Goal: Navigation & Orientation: Find specific page/section

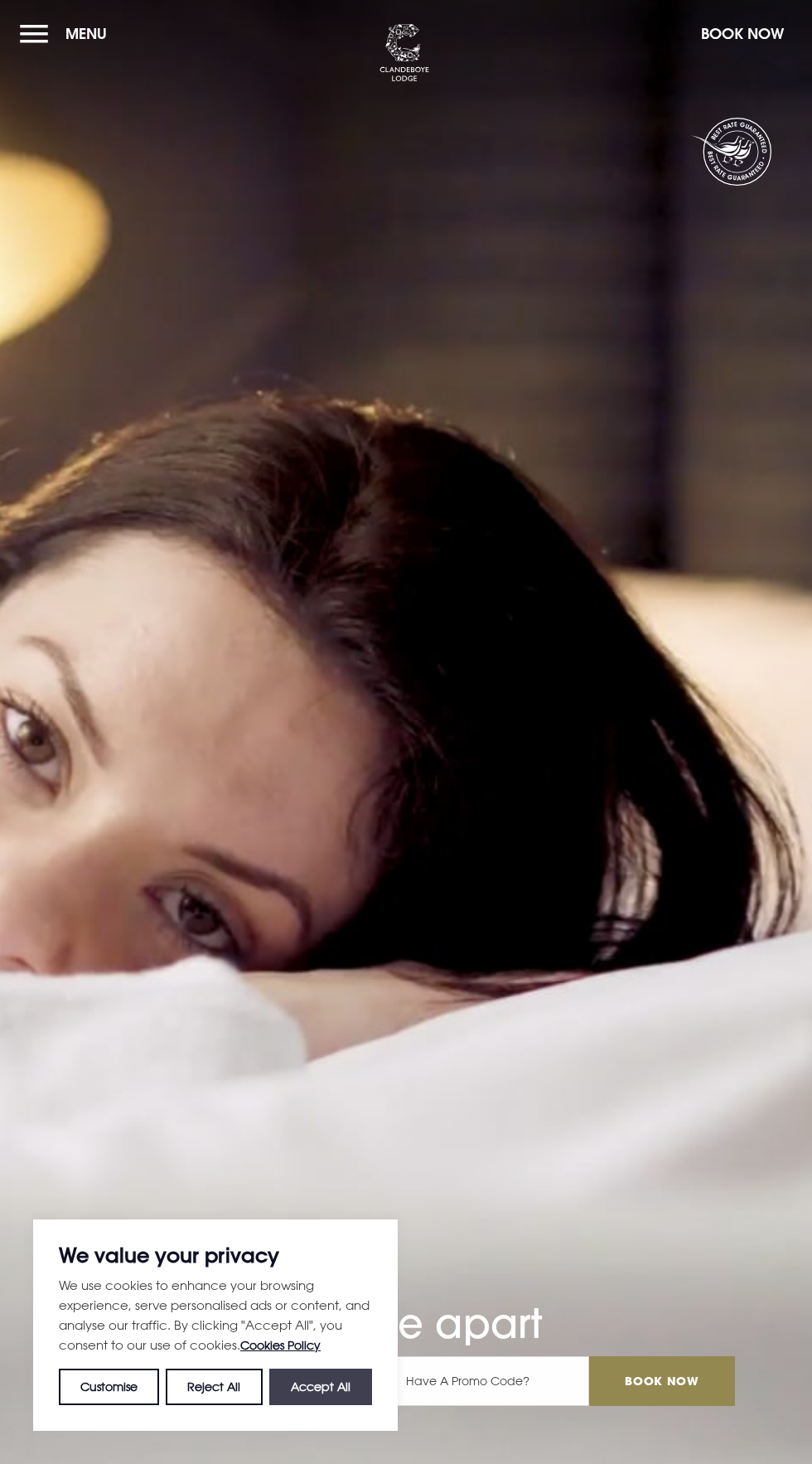
click at [348, 1380] on button "Accept All" at bounding box center [320, 1387] width 102 height 36
checkbox input "true"
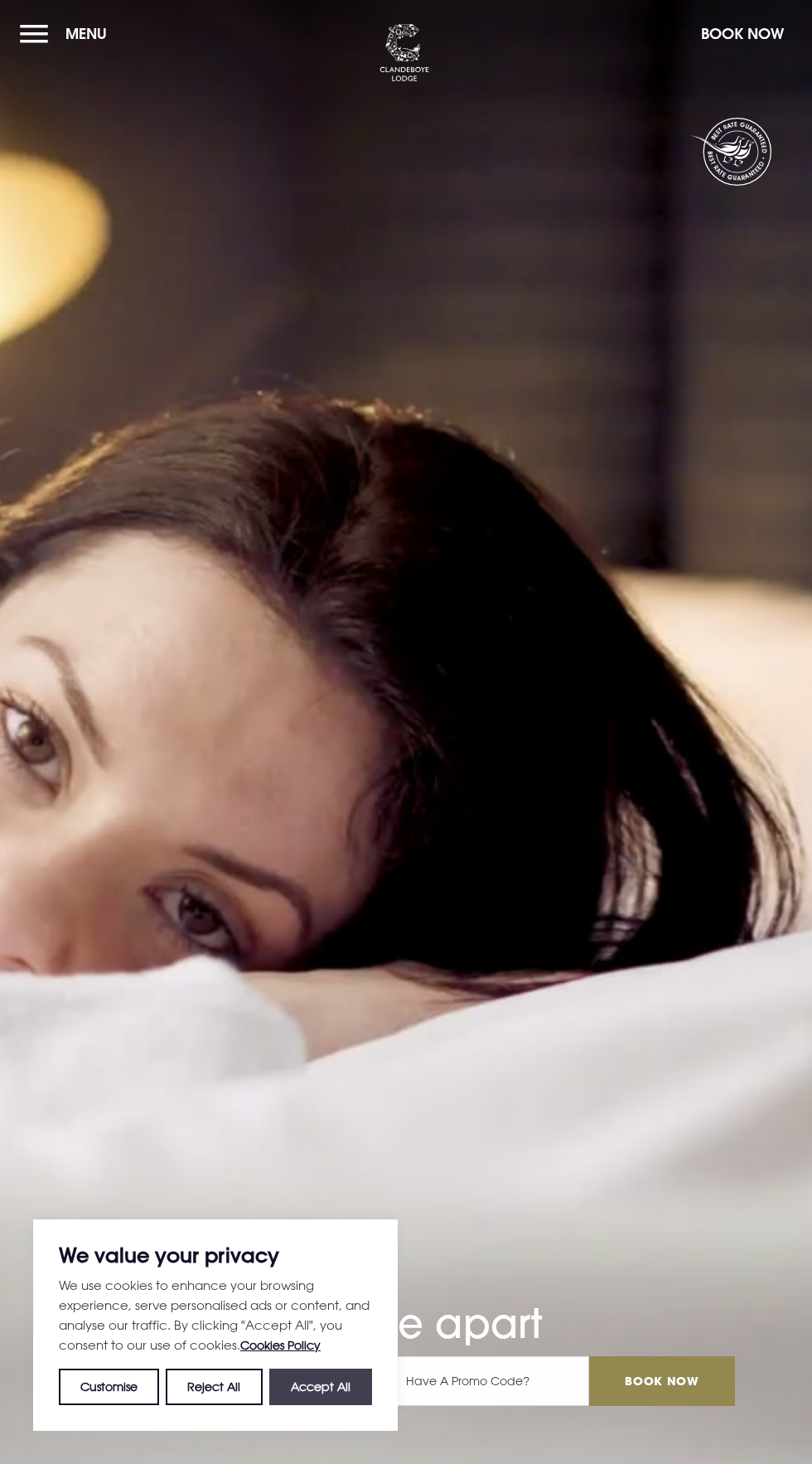
checkbox input "true"
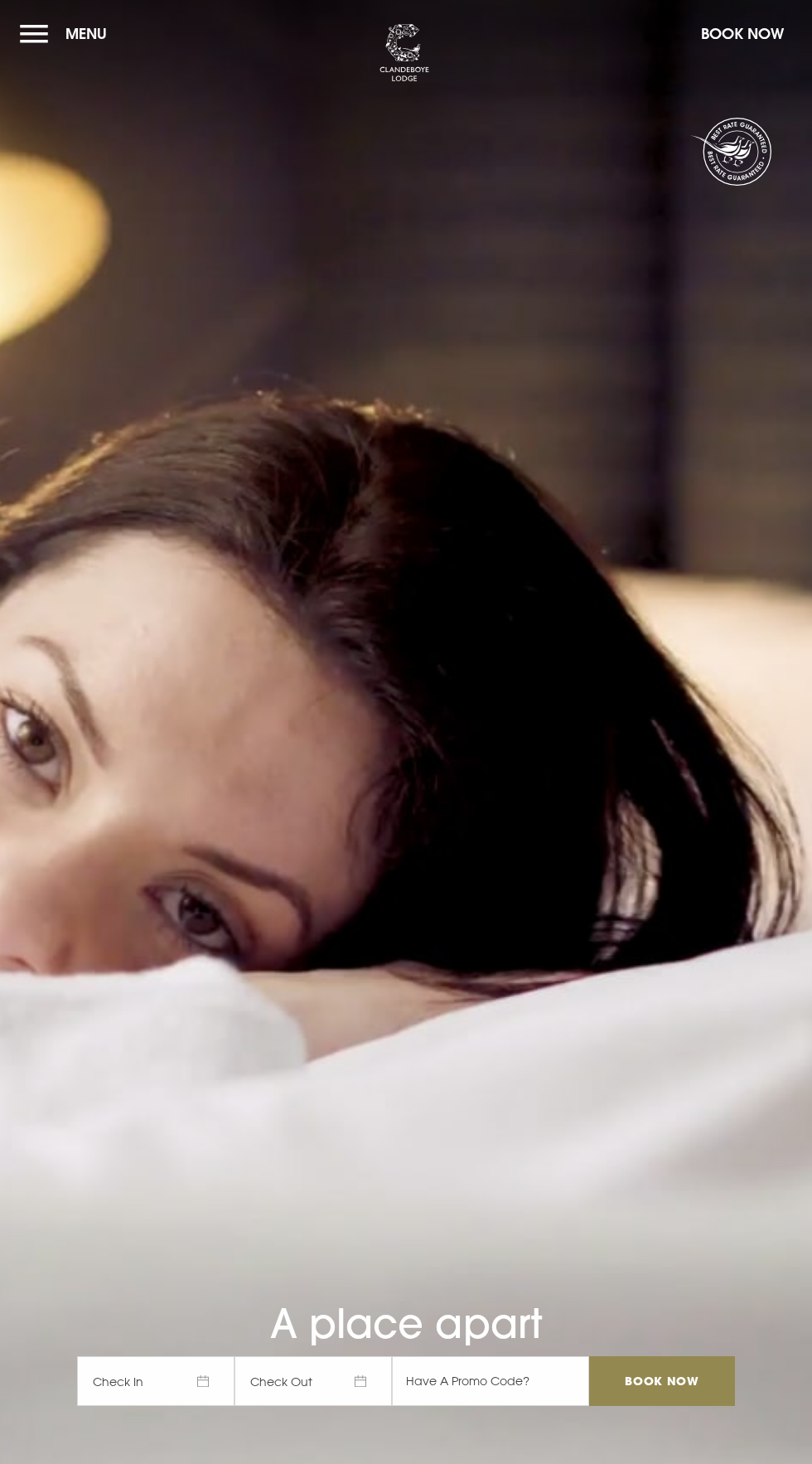
click at [43, 26] on button "Menu" at bounding box center [67, 34] width 95 height 35
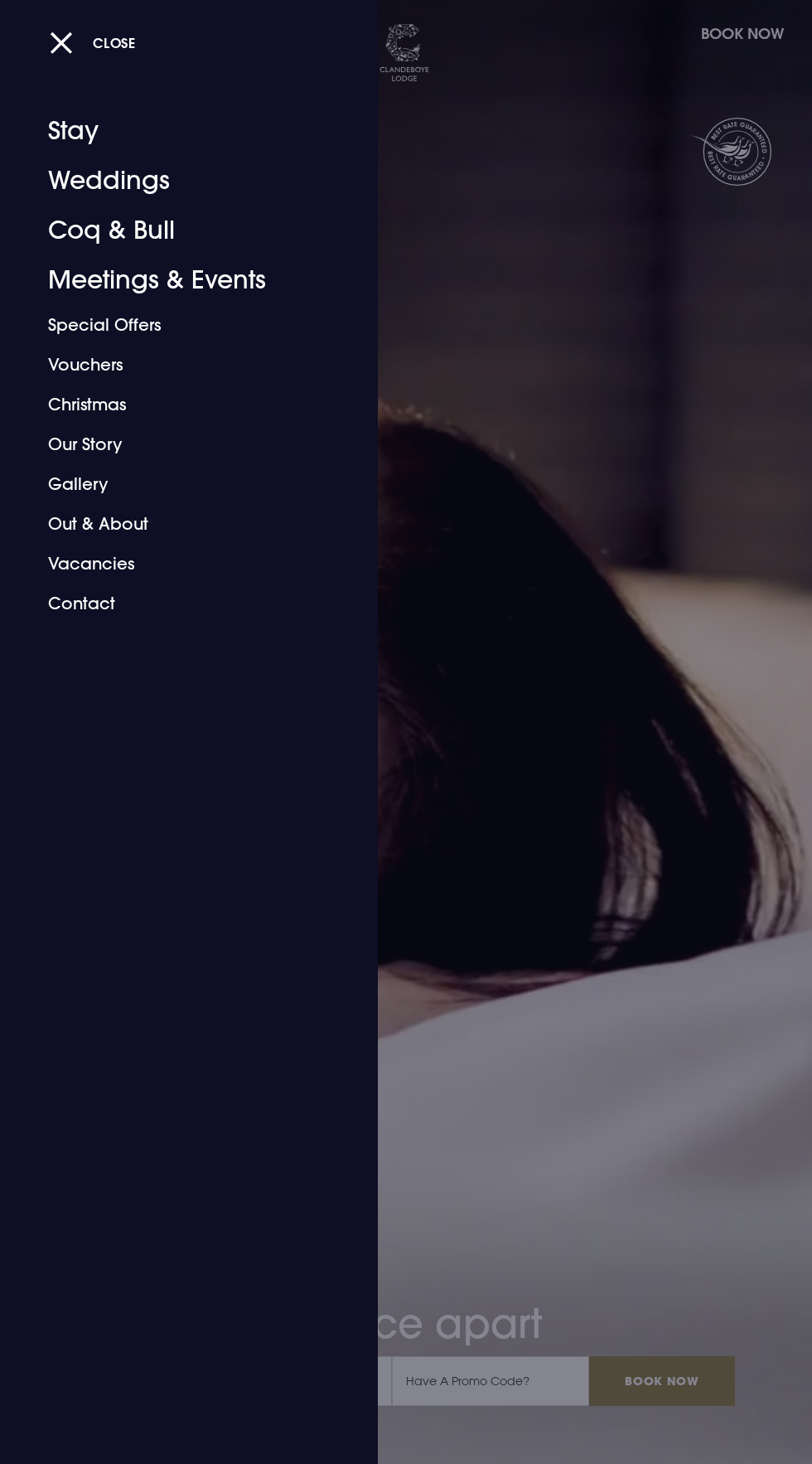
click at [136, 242] on link "Coq & Bull" at bounding box center [179, 230] width 262 height 49
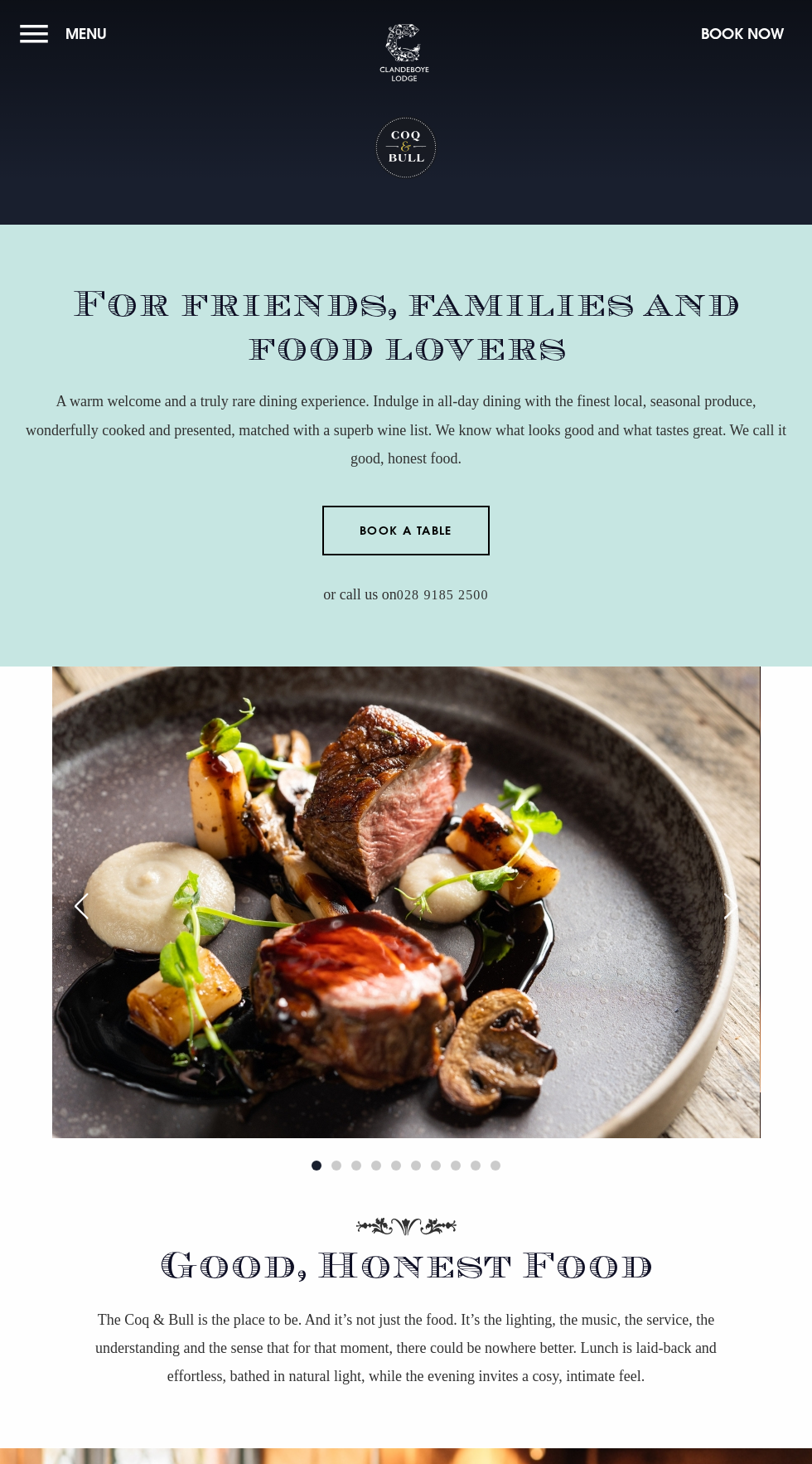
click at [45, 34] on button "Menu" at bounding box center [67, 34] width 95 height 35
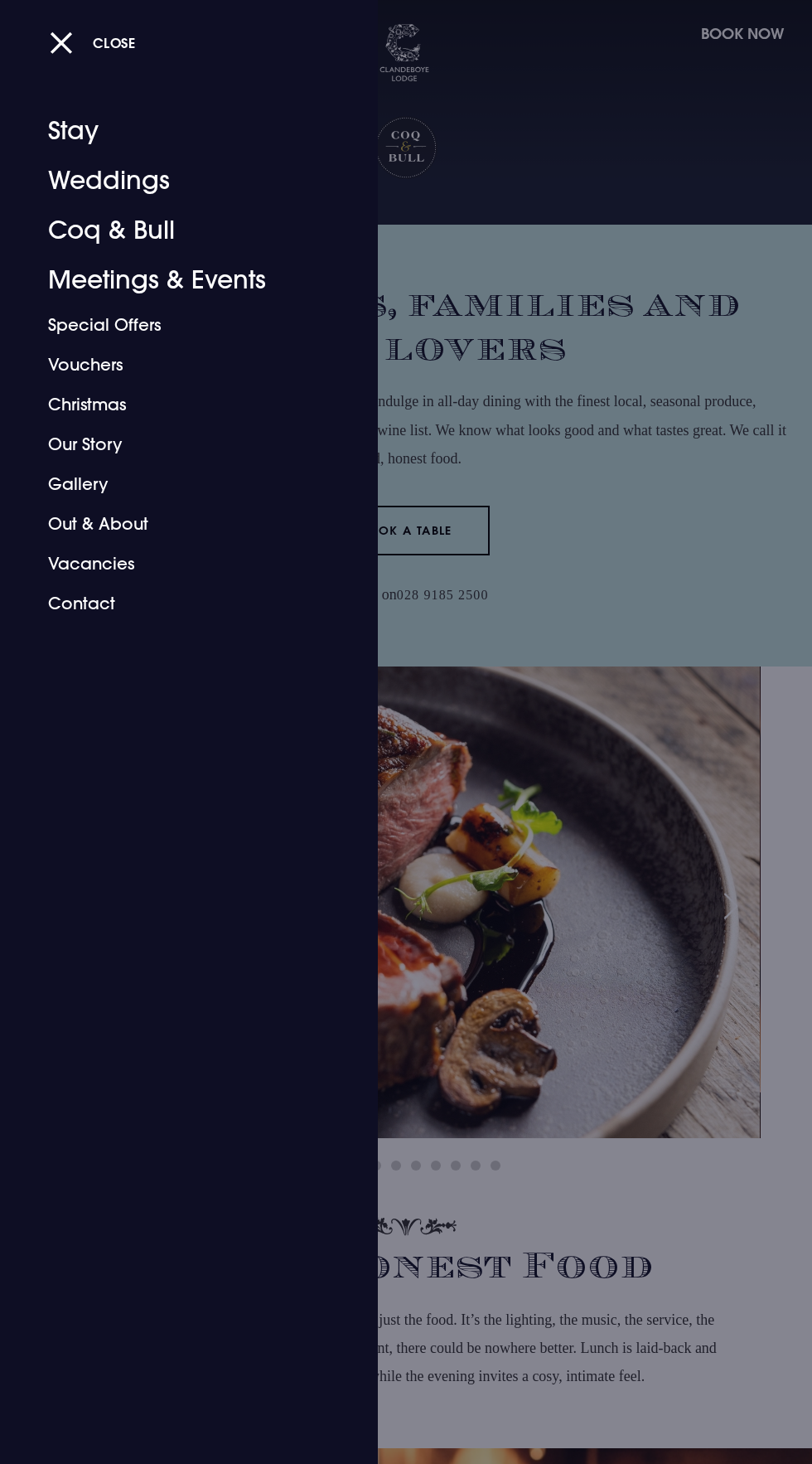
click at [102, 478] on link "Gallery" at bounding box center [179, 484] width 262 height 40
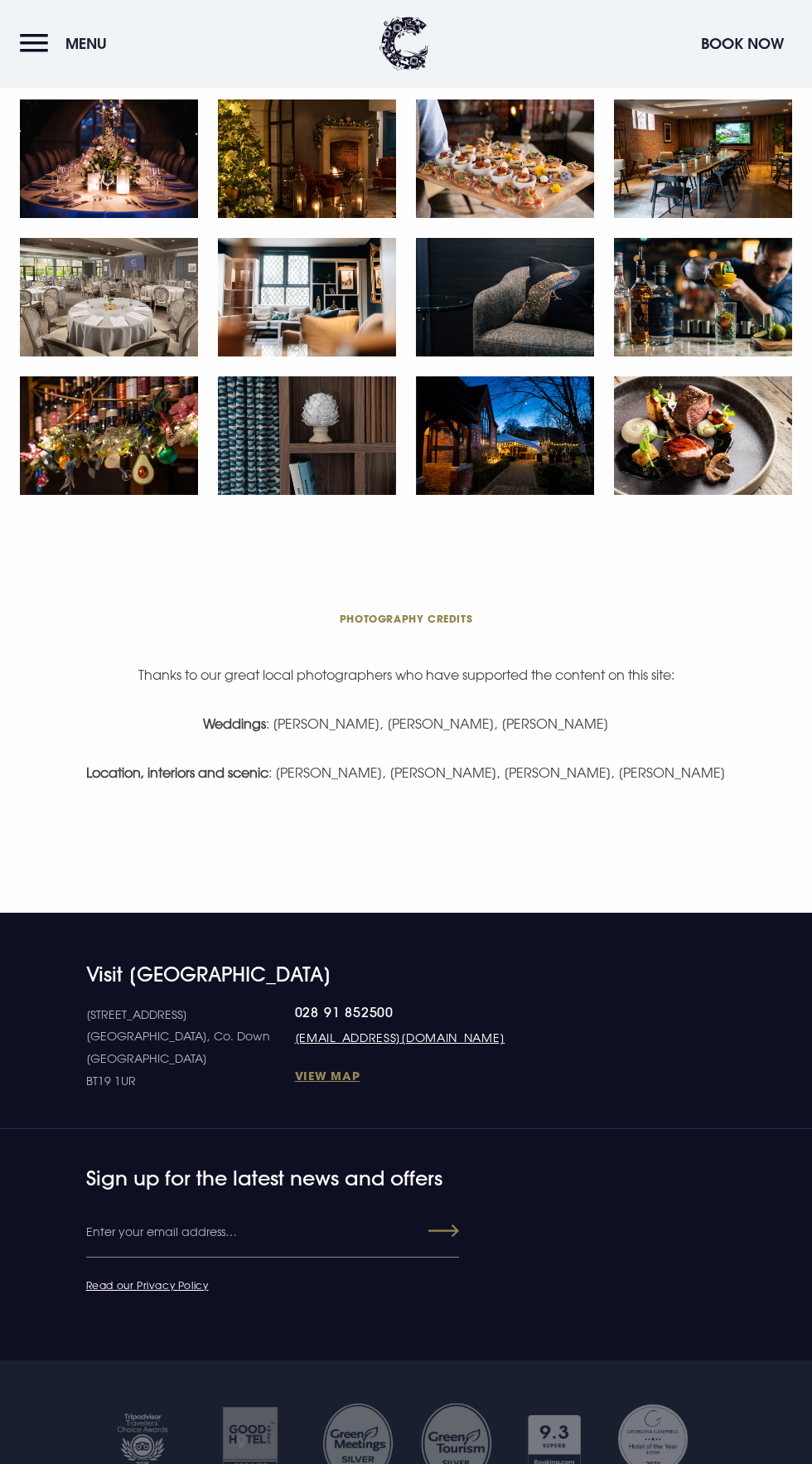
scroll to position [2262, 0]
